Goal: Information Seeking & Learning: Learn about a topic

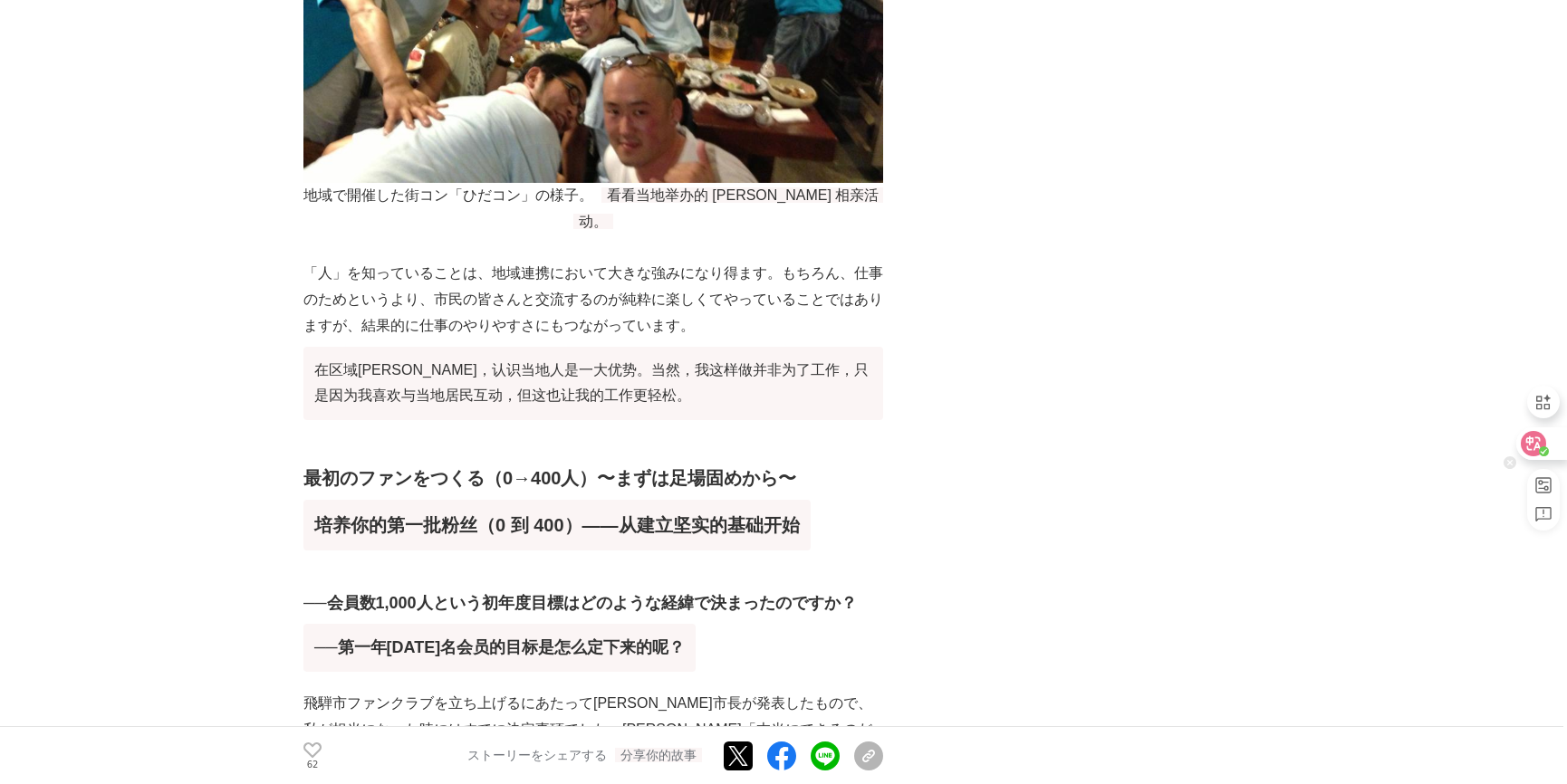
click at [1535, 435] on icon at bounding box center [1533, 444] width 18 height 18
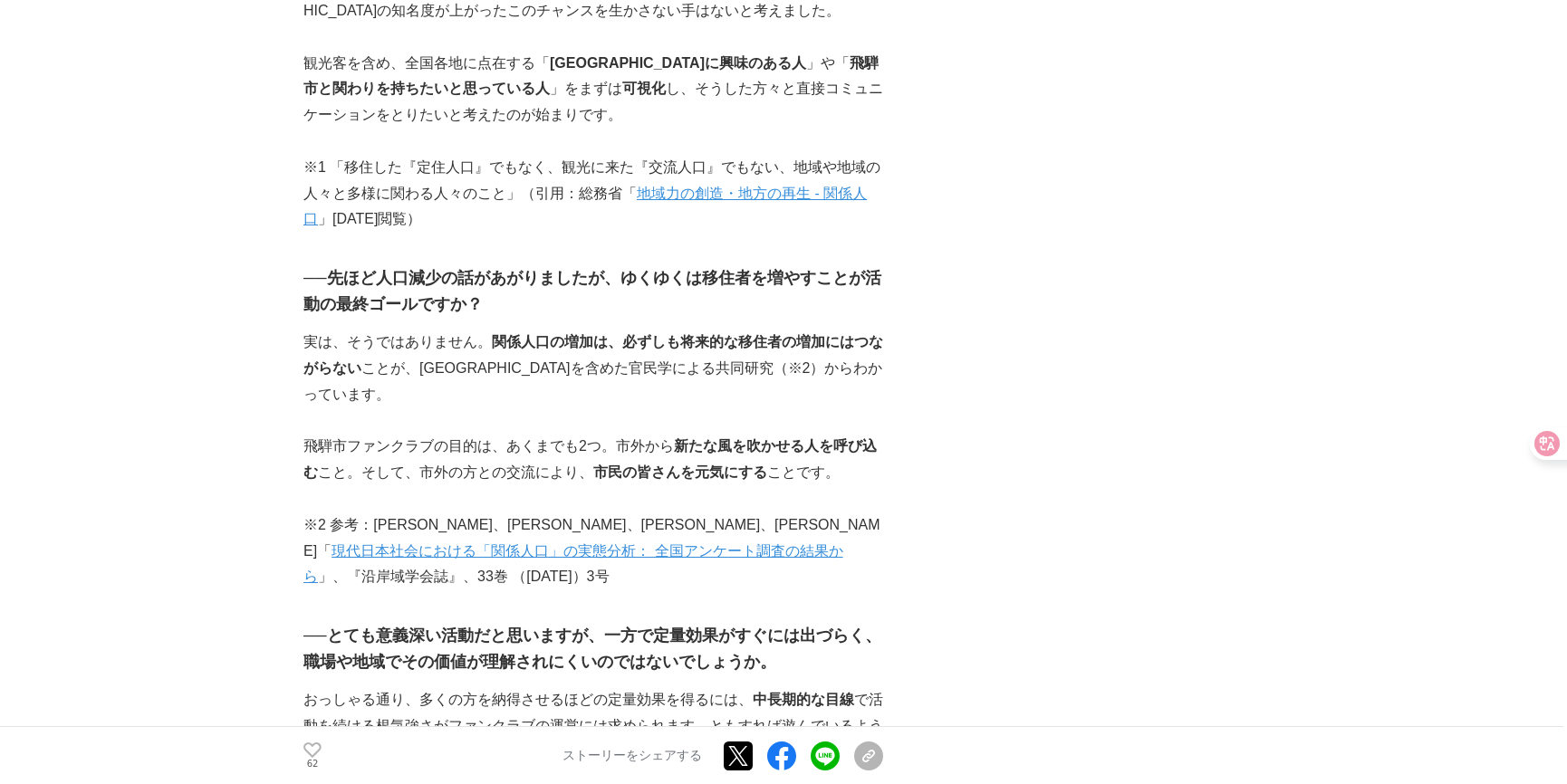
scroll to position [2493, 0]
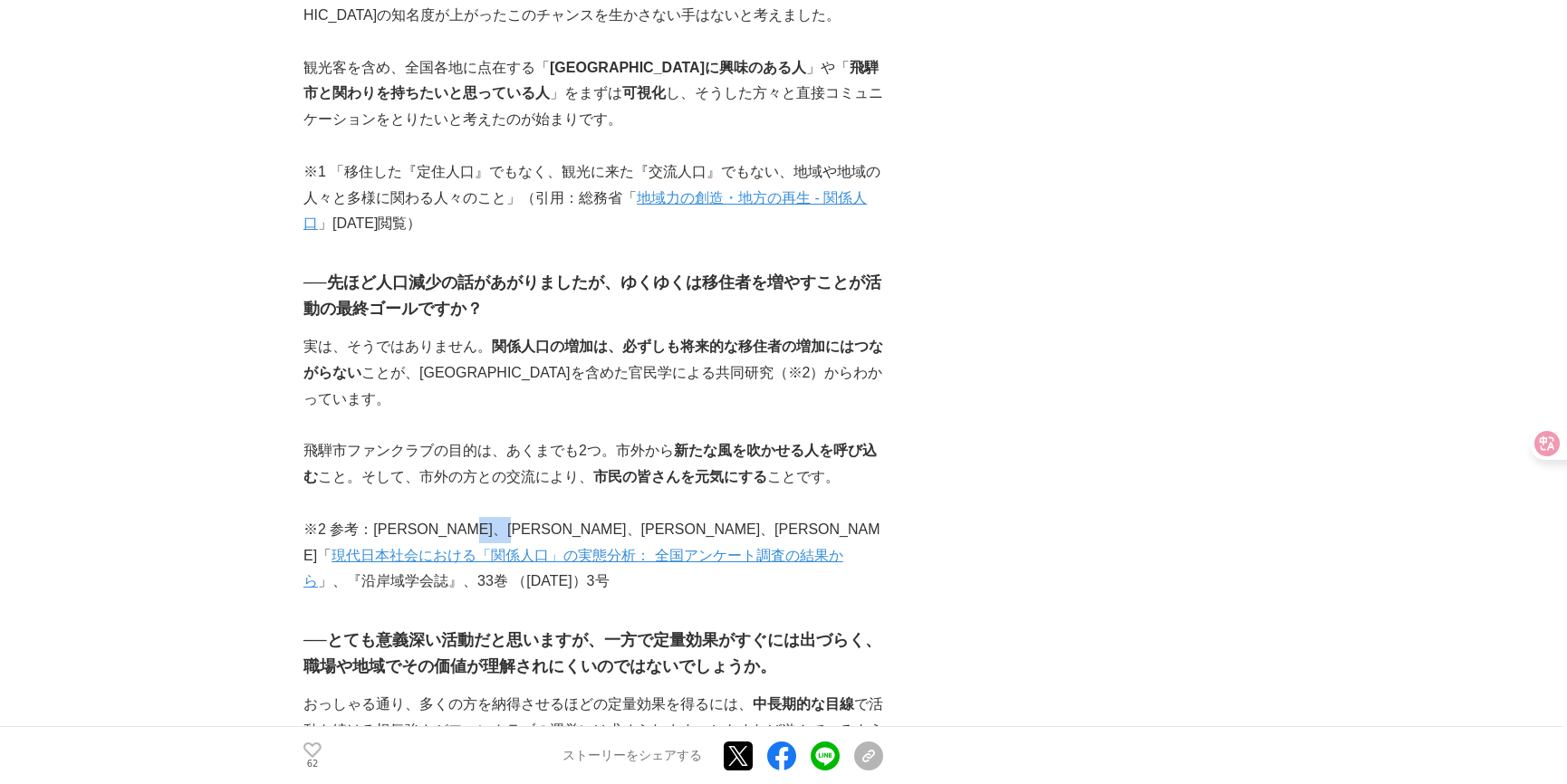
drag, startPoint x: 537, startPoint y: 397, endPoint x: 589, endPoint y: 397, distance: 52.0
click at [589, 517] on p "※2 参考：[PERSON_NAME]、[PERSON_NAME]、[PERSON_NAME]、[PERSON_NAME]「 現代日本社会における「関係人口」…" at bounding box center [594, 556] width 580 height 78
copy p "[PERSON_NAME]"
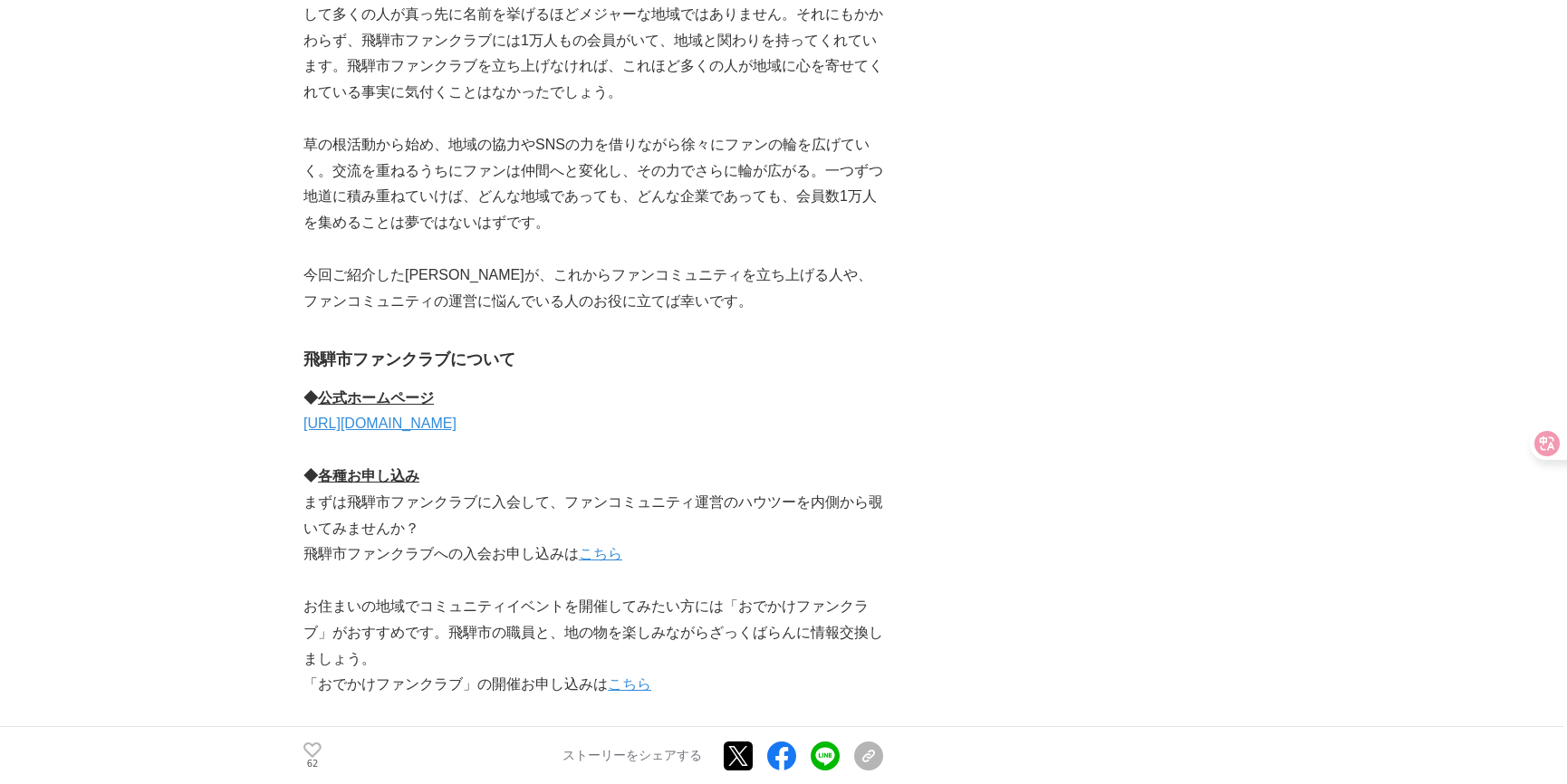
scroll to position [687, 0]
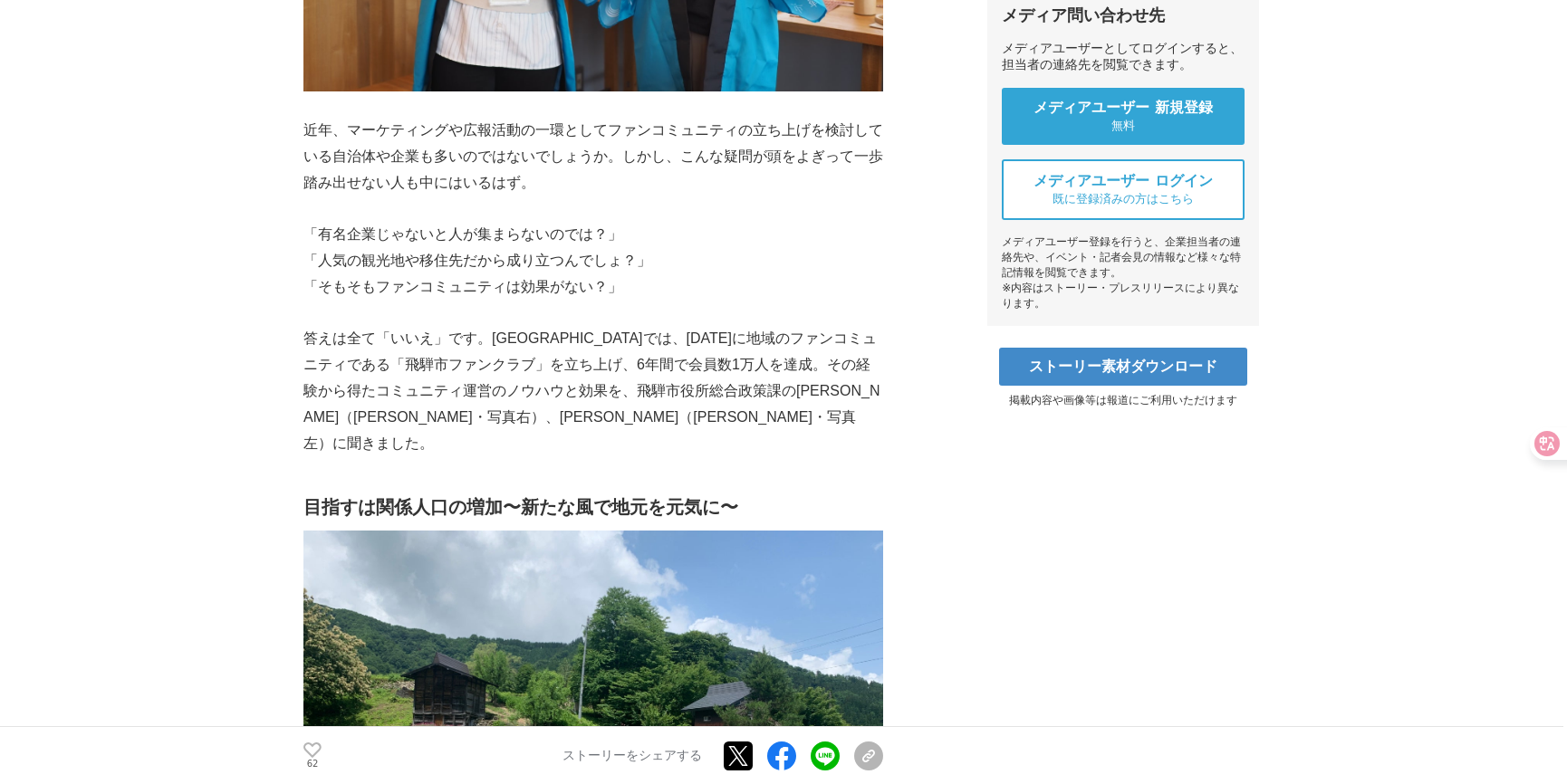
click at [658, 422] on p "答えは全て「いいえ」です。[GEOGRAPHIC_DATA]では、[DATE]に地域のファンコミュニティである「飛騨市ファンクラブ」を立ち上げ、6年間で会員数…" at bounding box center [594, 391] width 580 height 130
drag, startPoint x: 547, startPoint y: 398, endPoint x: 317, endPoint y: 421, distance: 231.1
click at [317, 421] on p "答えは全て「いいえ」です。[GEOGRAPHIC_DATA]では、[DATE]に地域のファンコミュニティである「飛騨市ファンクラブ」を立ち上げ、6年間で会員数…" at bounding box center [594, 391] width 580 height 130
copy p "飛騨市役所総合政策課の[PERSON_NAME]（[PERSON_NAME]"
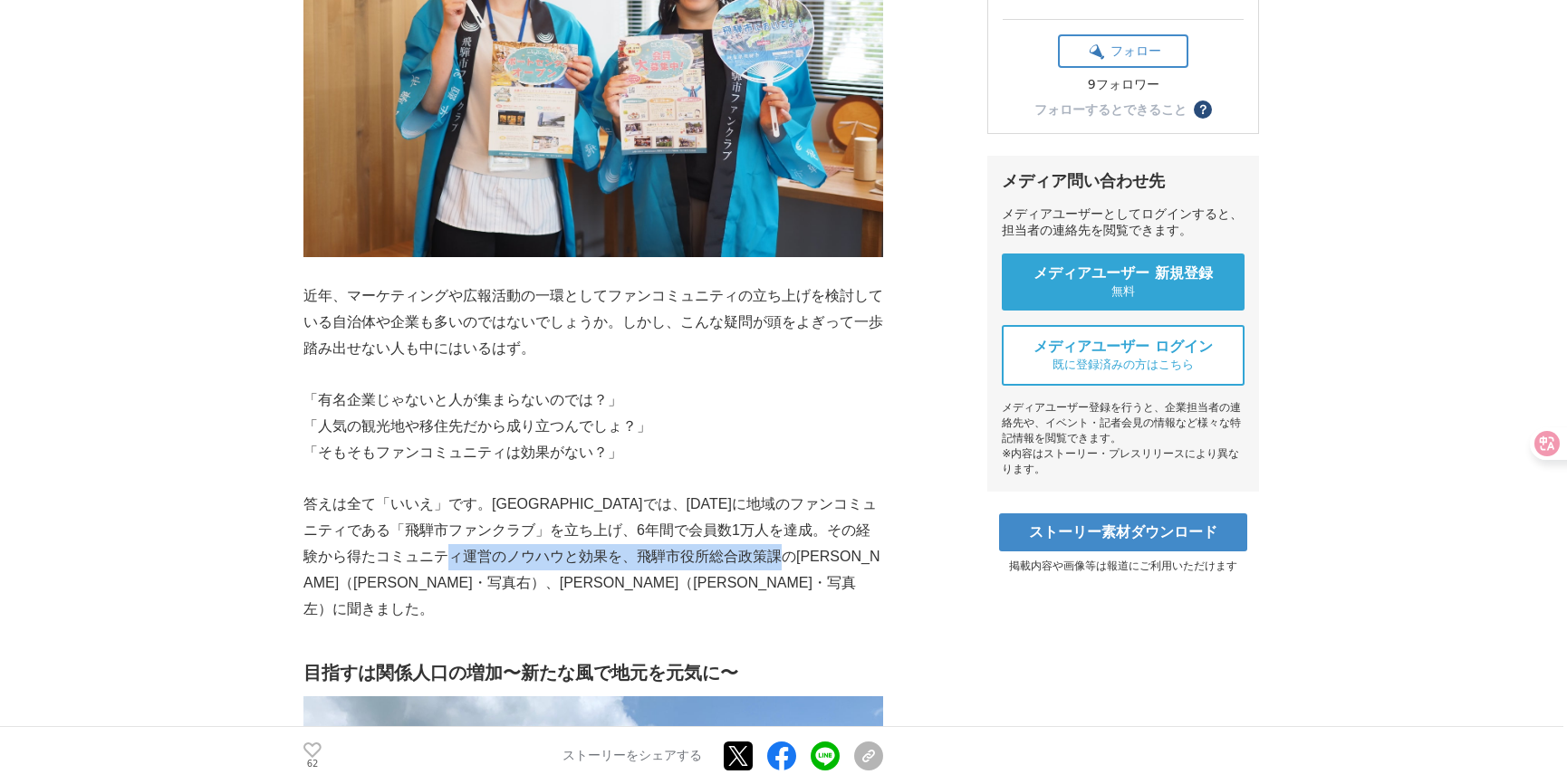
scroll to position [523, 0]
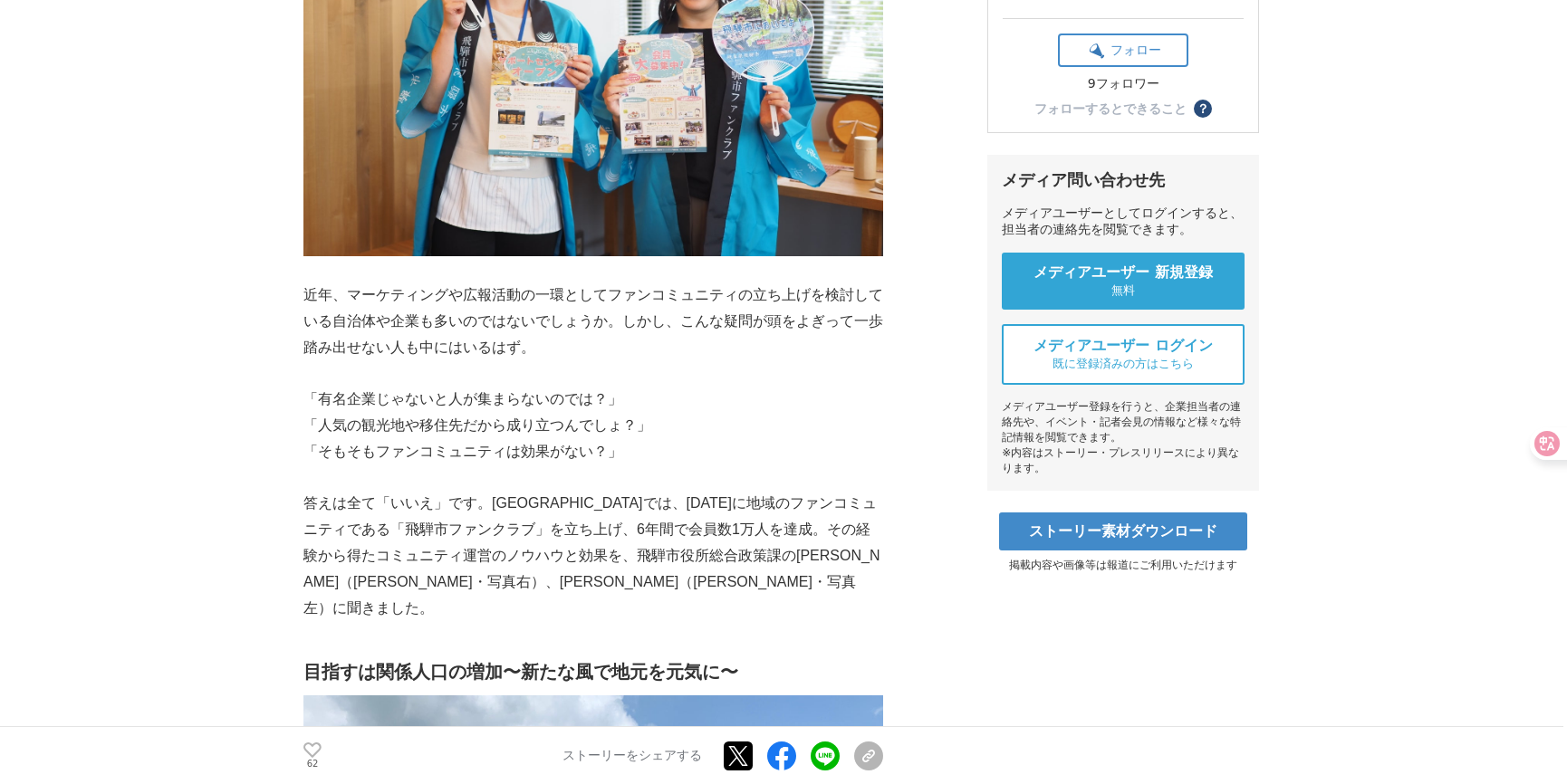
click at [860, 551] on p "答えは全て「いいえ」です。[GEOGRAPHIC_DATA]では、[DATE]に地域のファンコミュニティである「飛騨市ファンクラブ」を立ち上げ、6年間で会員数…" at bounding box center [594, 556] width 580 height 130
click at [761, 434] on p "「人気の観光地や移住先だから成り立つんでしょ？」" at bounding box center [594, 425] width 580 height 27
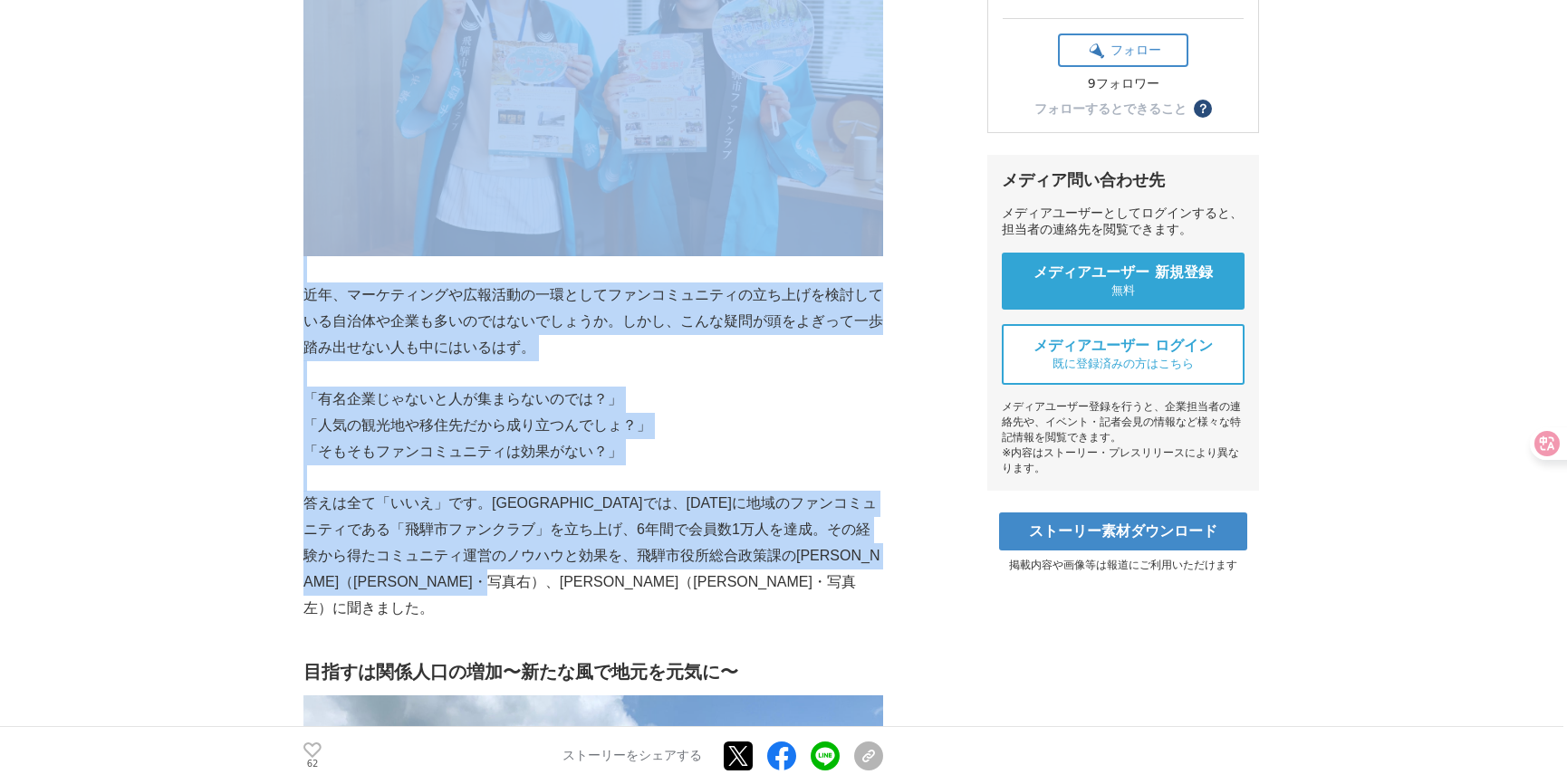
drag, startPoint x: 784, startPoint y: 571, endPoint x: 299, endPoint y: 503, distance: 489.7
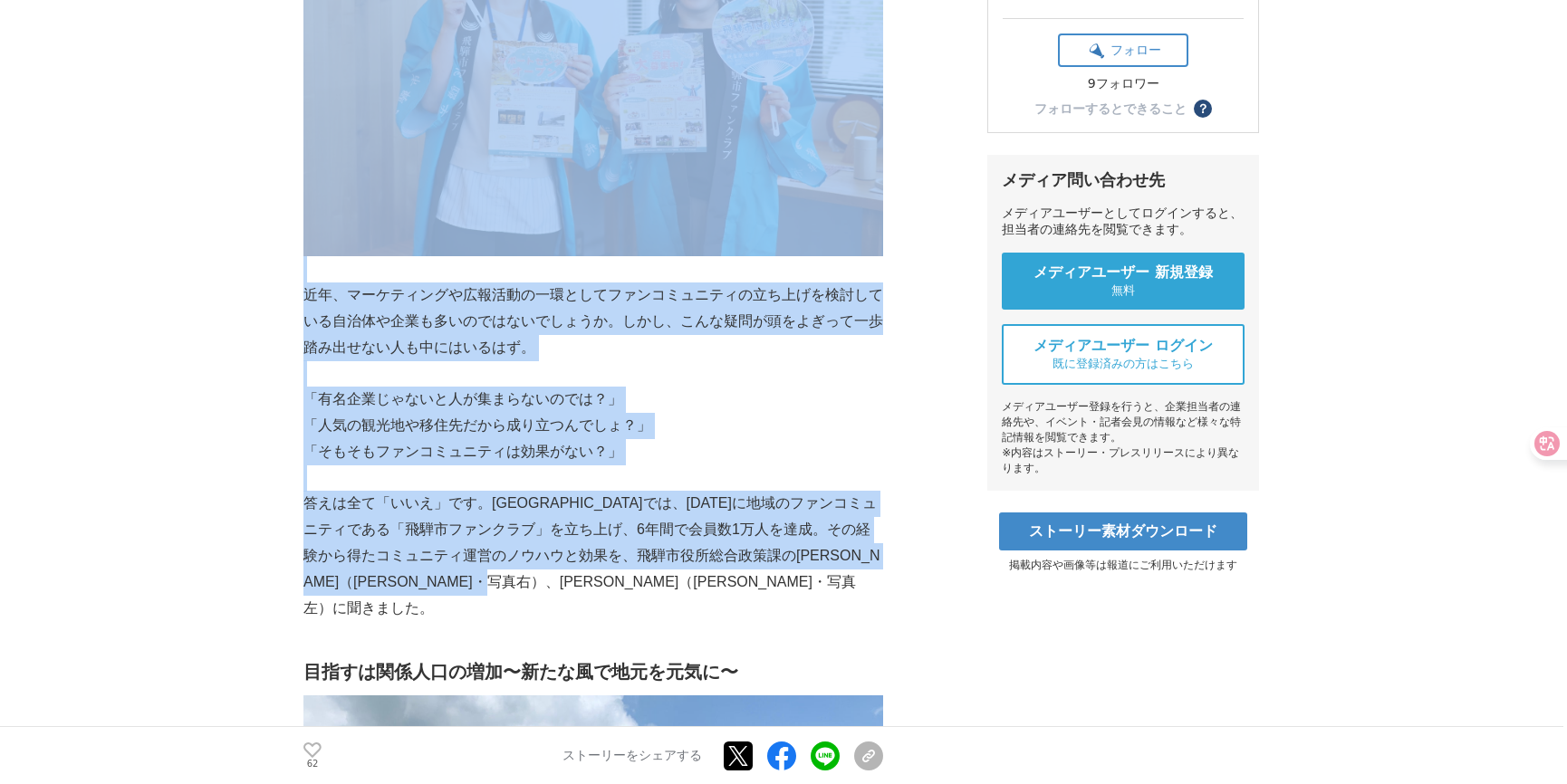
drag, startPoint x: 298, startPoint y: 507, endPoint x: 763, endPoint y: 594, distance: 473.1
click at [763, 594] on p "答えは全て「いいえ」です。[GEOGRAPHIC_DATA]では、[DATE]に地域のファンコミュニティである「飛騨市ファンクラブ」を立ち上げ、6年間で会員数…" at bounding box center [594, 556] width 580 height 130
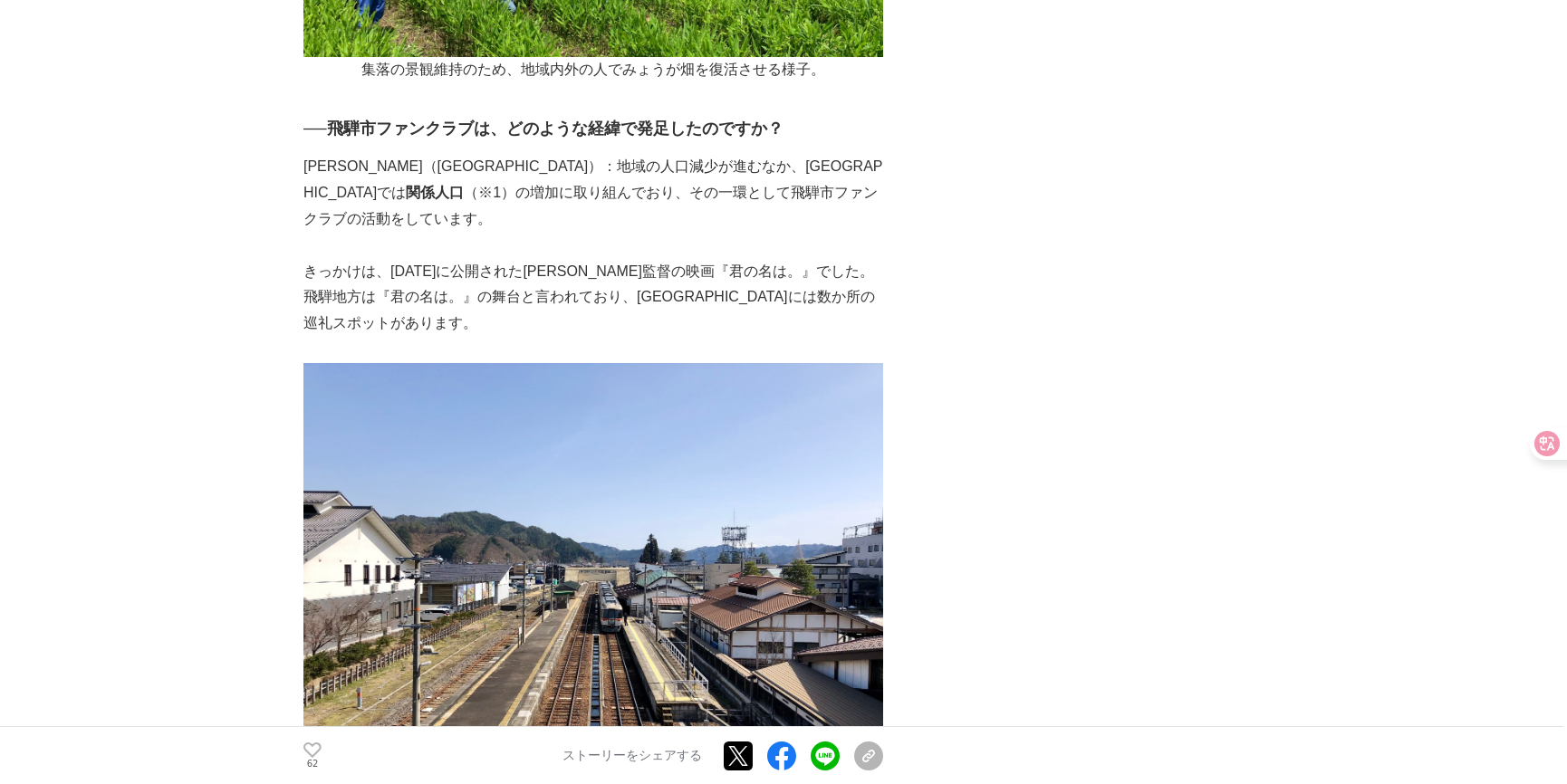
scroll to position [1592, 0]
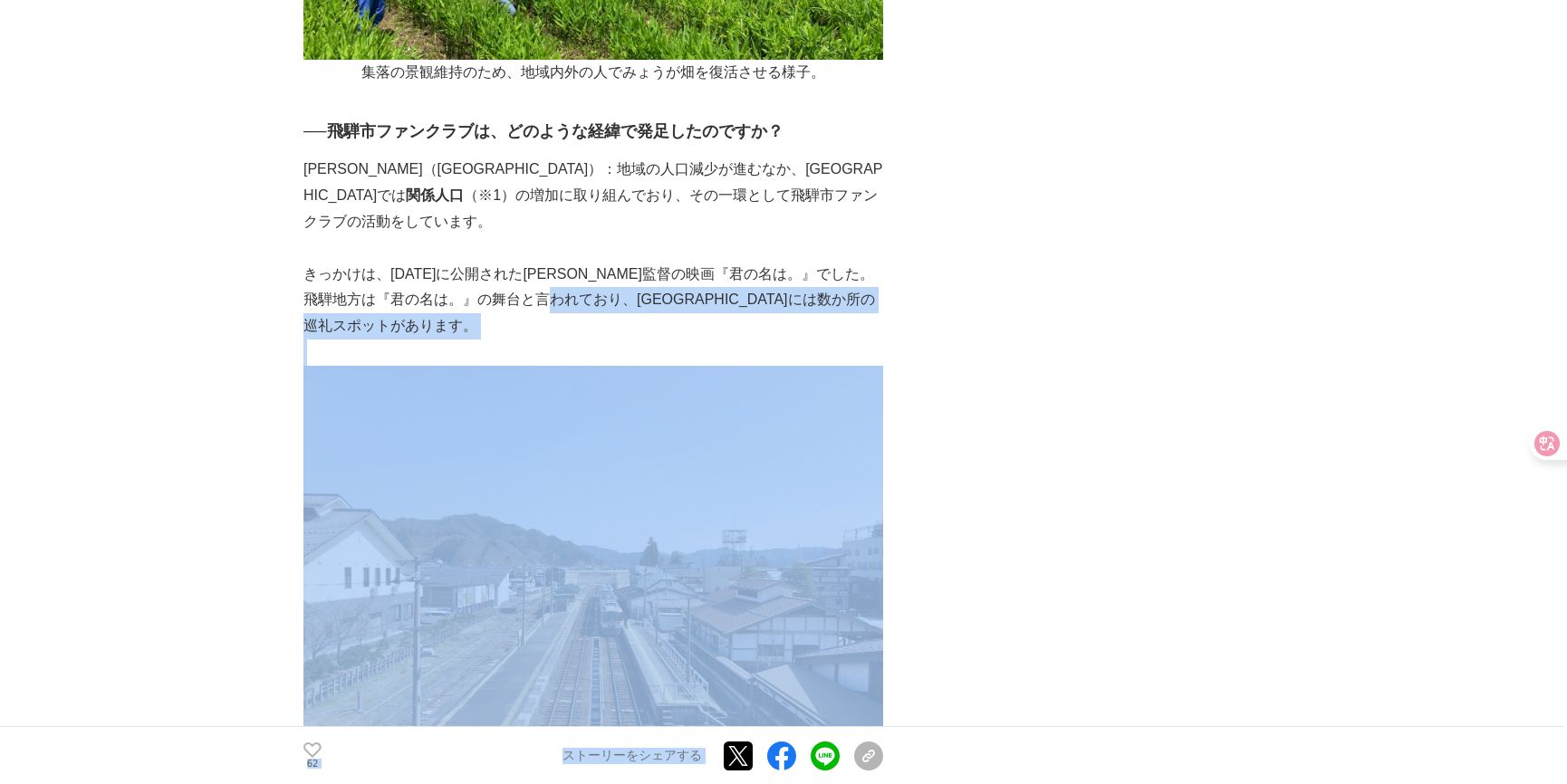
drag, startPoint x: 884, startPoint y: 246, endPoint x: 607, endPoint y: 239, distance: 277.1
click at [607, 261] on p "きっかけは、[DATE]に公開された[PERSON_NAME]監督の映画『君の名は。』でした。飛騨地方は『君の名は。』の舞台と言われており、[GEOGRAPH…" at bounding box center [594, 300] width 580 height 78
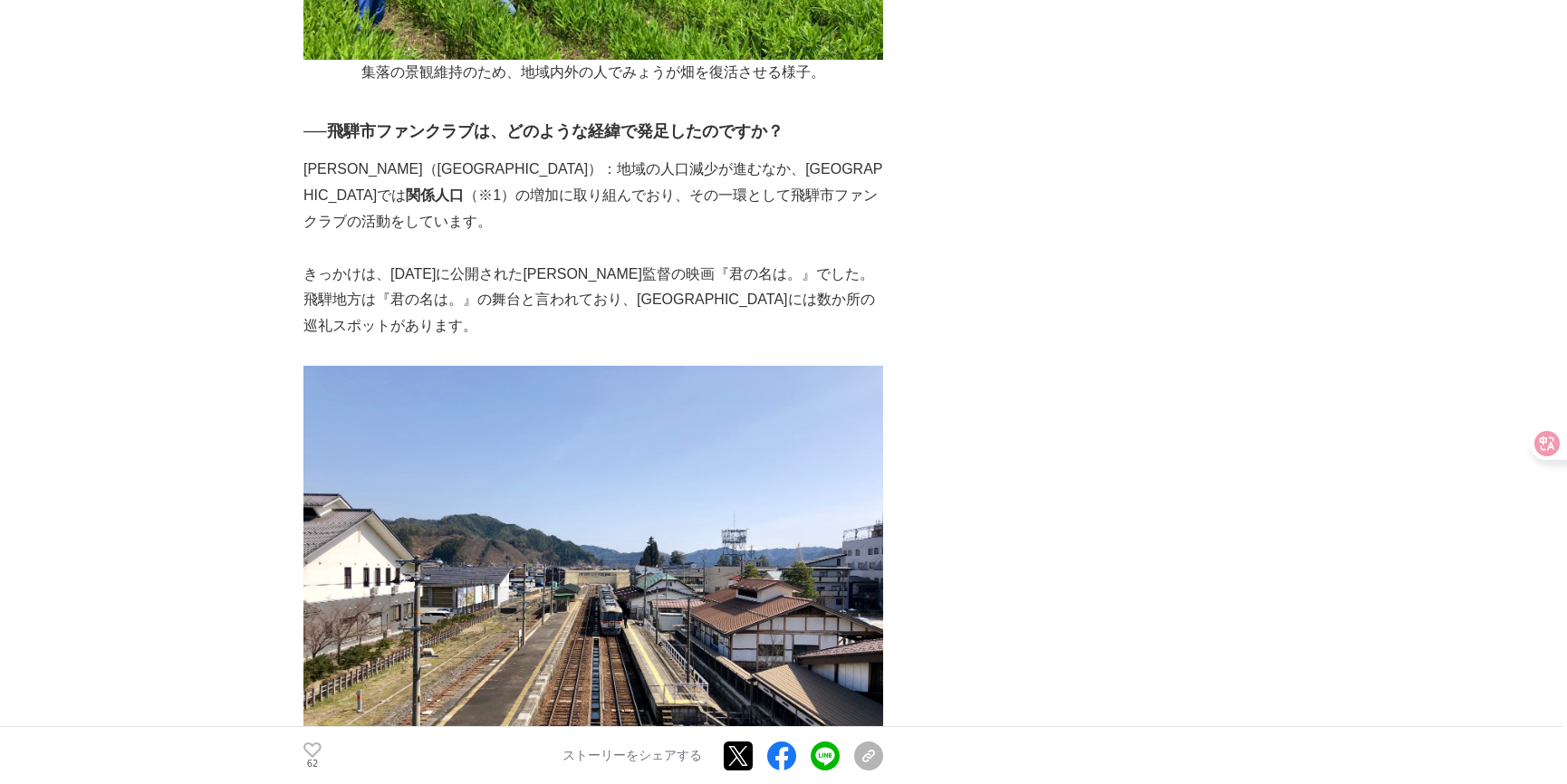
click at [535, 261] on p "きっかけは、[DATE]に公開された[PERSON_NAME]監督の映画『君の名は。』でした。飛騨地方は『君の名は。』の舞台と言われており、[GEOGRAPH…" at bounding box center [594, 300] width 580 height 78
click at [644, 261] on p "きっかけは、[DATE]に公開された[PERSON_NAME]監督の映画『君の名は。』でした。飛騨地方は『君の名は。』の舞台と言われており、[GEOGRAPH…" at bounding box center [594, 300] width 580 height 78
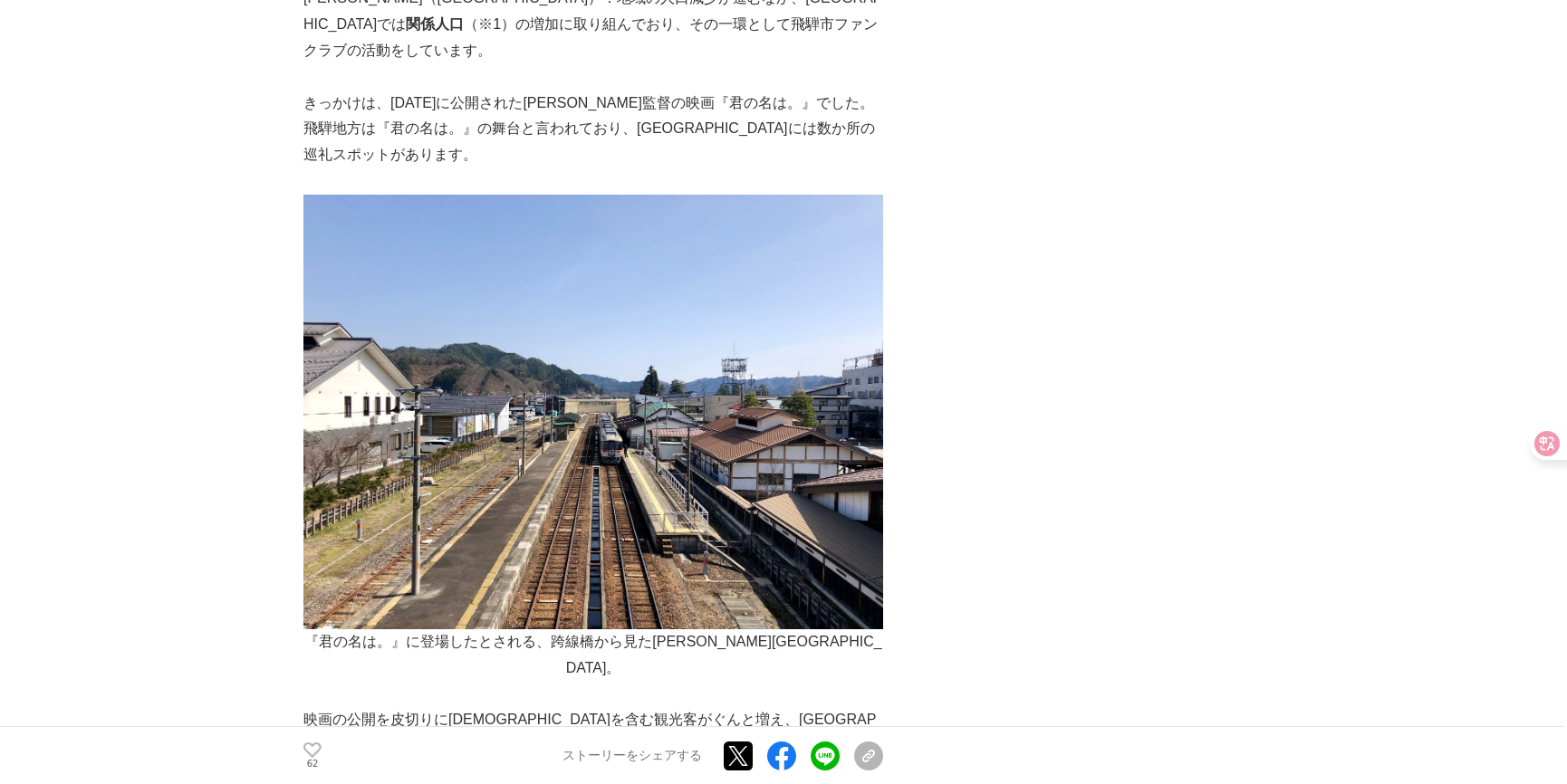
scroll to position [1756, 0]
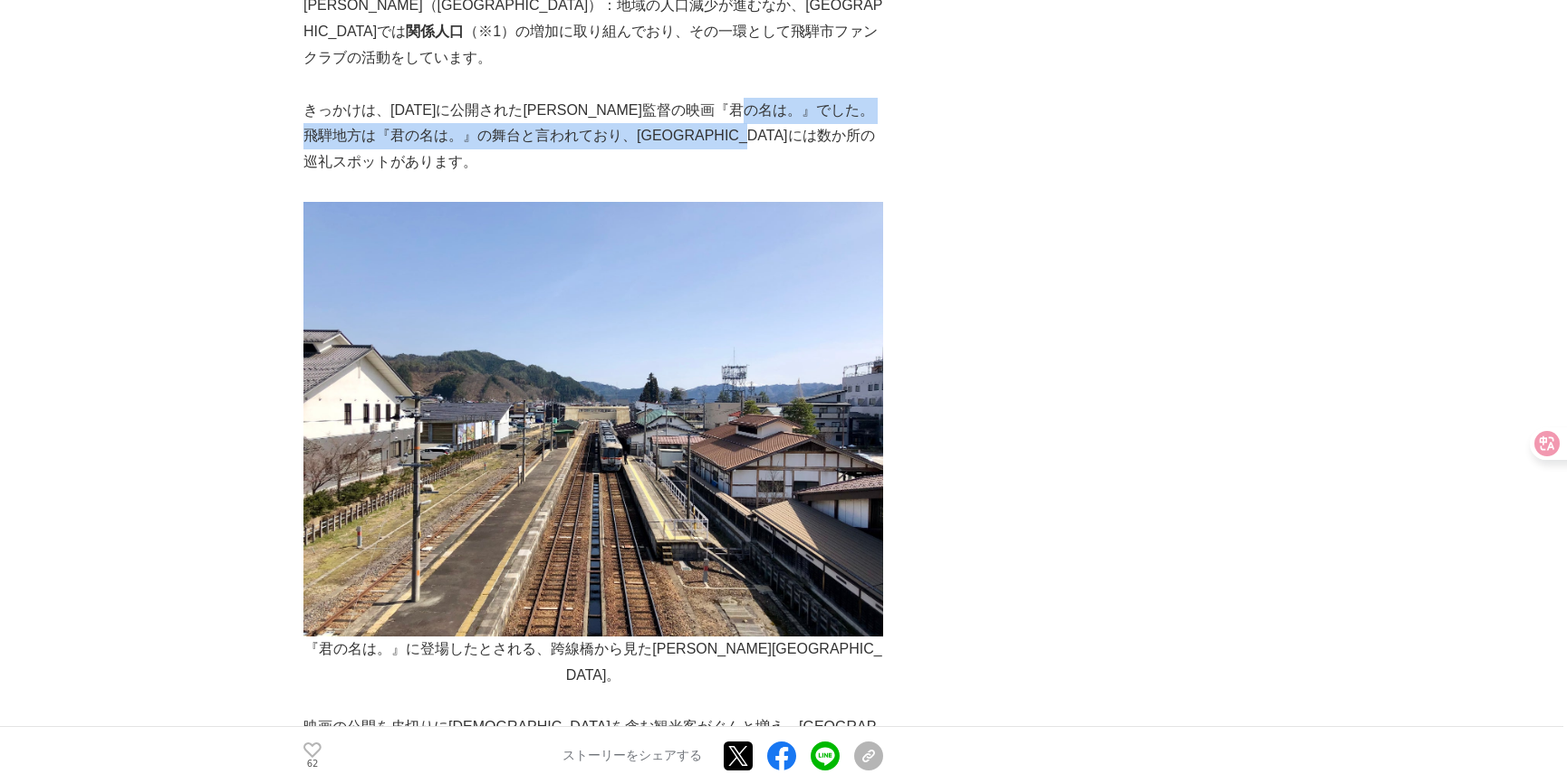
drag, startPoint x: 875, startPoint y: 91, endPoint x: 821, endPoint y: 58, distance: 63.3
click at [821, 98] on p "きっかけは、[DATE]に公開された[PERSON_NAME]監督の映画『君の名は。』でした。飛騨地方は『君の名は。』の舞台と言われており、[GEOGRAPH…" at bounding box center [594, 137] width 580 height 78
copy p "飛騨地方は『君の名は。』の舞台と言われており、[GEOGRAPHIC_DATA]には数か所の巡礼スポットがあります。"
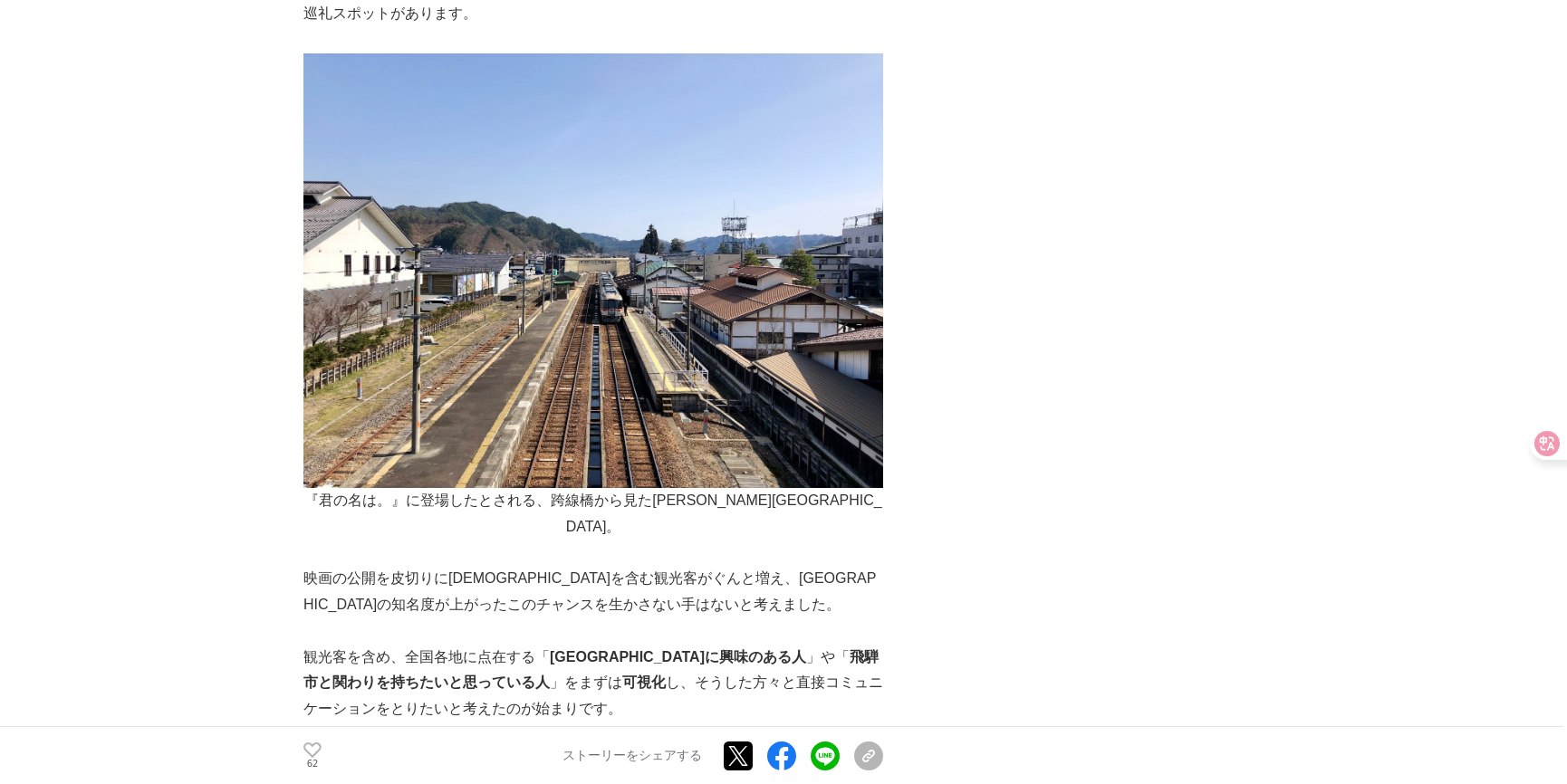
scroll to position [1921, 0]
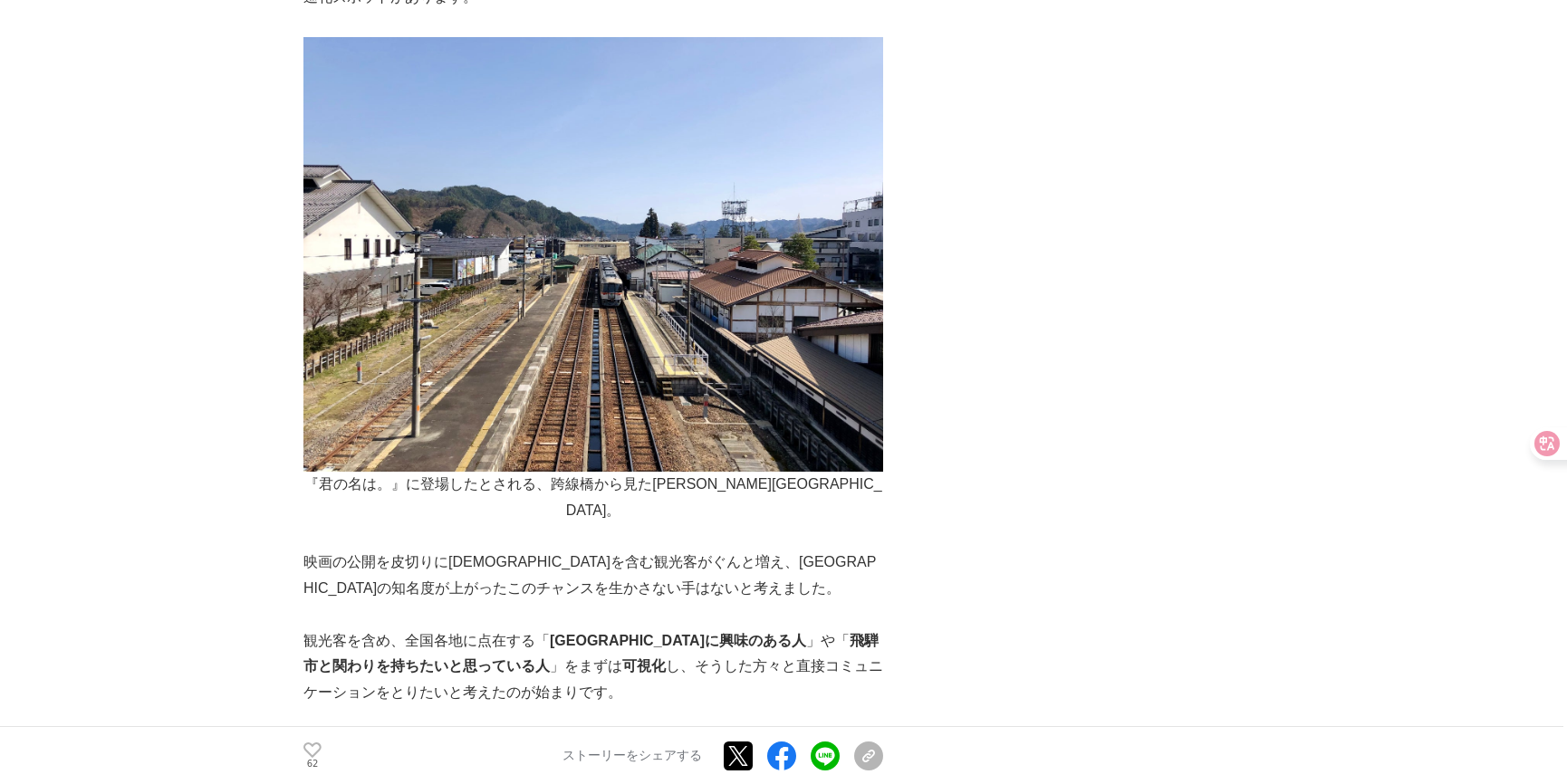
click at [487, 549] on p "映画の公開を皮切りに[DEMOGRAPHIC_DATA]を含む観光客がぐんと増え、[GEOGRAPHIC_DATA]の知名度が上がったこのチャンスを生かさない…" at bounding box center [594, 575] width 580 height 52
click at [625, 549] on p "映画の公開を皮切りに[DEMOGRAPHIC_DATA]を含む観光客がぐんと増え、[GEOGRAPHIC_DATA]の知名度が上がったこのチャンスを生かさない…" at bounding box center [594, 575] width 580 height 52
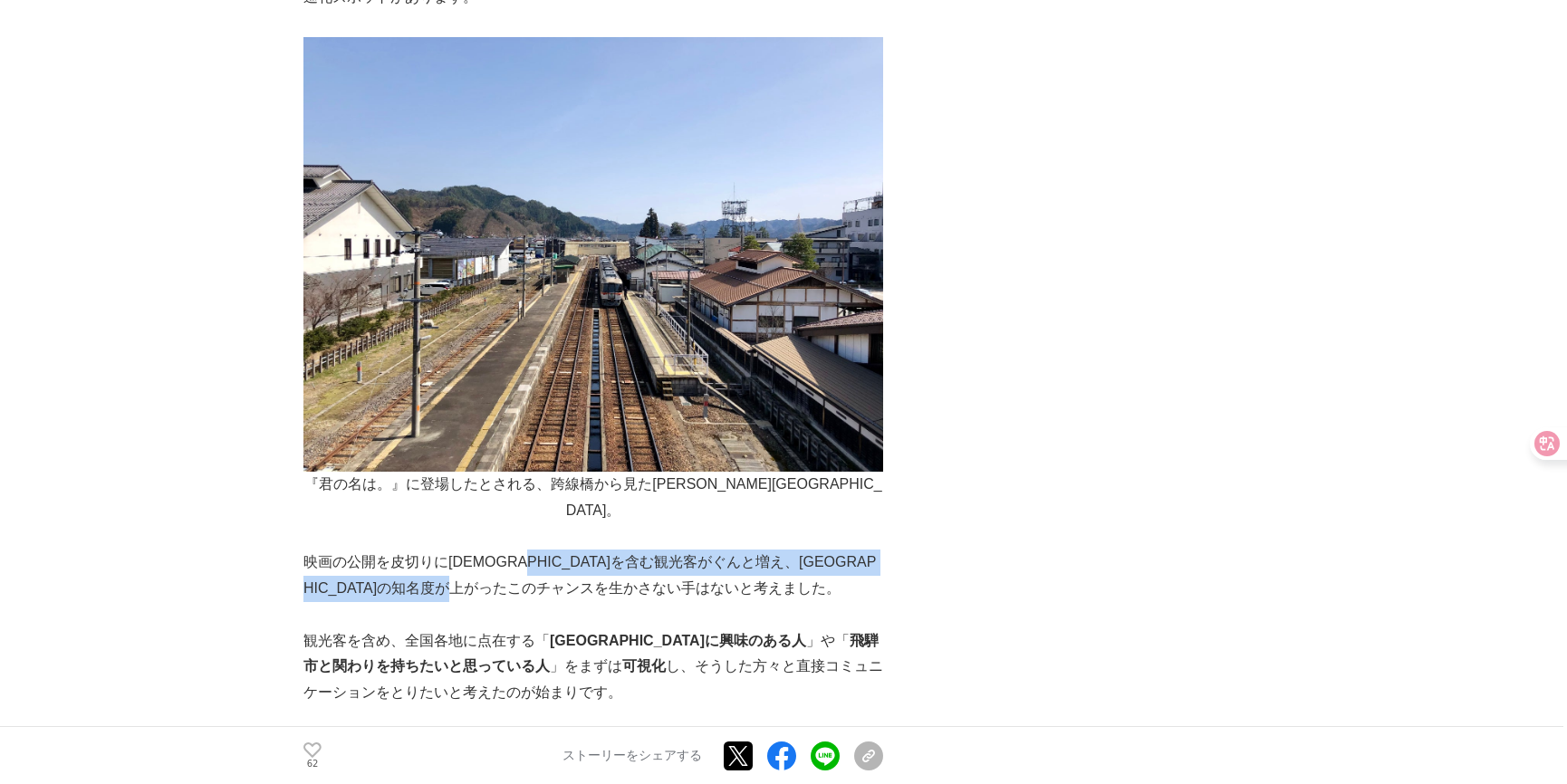
drag, startPoint x: 645, startPoint y: 482, endPoint x: 565, endPoint y: 458, distance: 83.5
click at [565, 549] on p "映画の公開を皮切りに[DEMOGRAPHIC_DATA]を含む観光客がぐんと増え、[GEOGRAPHIC_DATA]の知名度が上がったこのチャンスを生かさない…" at bounding box center [594, 575] width 580 height 52
copy p "観光客がぐんと増え、[GEOGRAPHIC_DATA]の知名度が上がったこのチャンスを生かさない手はないと考えました。"
click at [711, 549] on p "映画の公開を皮切りに[DEMOGRAPHIC_DATA]を含む観光客がぐんと増え、[GEOGRAPHIC_DATA]の知名度が上がったこのチャンスを生かさない…" at bounding box center [594, 575] width 580 height 52
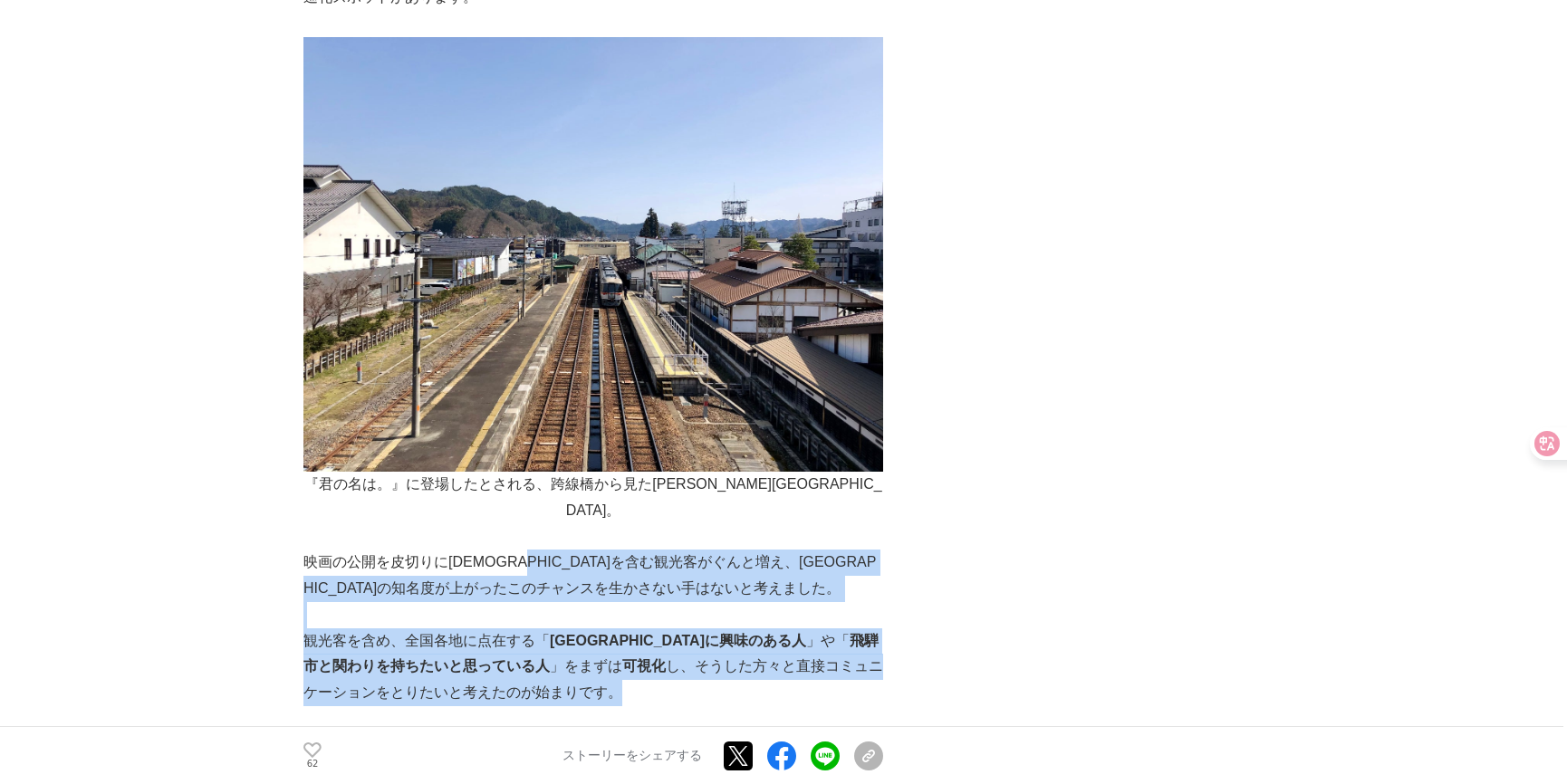
drag, startPoint x: 656, startPoint y: 594, endPoint x: 561, endPoint y: 455, distance: 168.4
copy div "観光客がぐんと増え、[GEOGRAPHIC_DATA]の知名度が上がったこのチャンスを生かさない手はないと考えました。 観光客を含め、全国各地に点在する「 […"
